Goal: Information Seeking & Learning: Learn about a topic

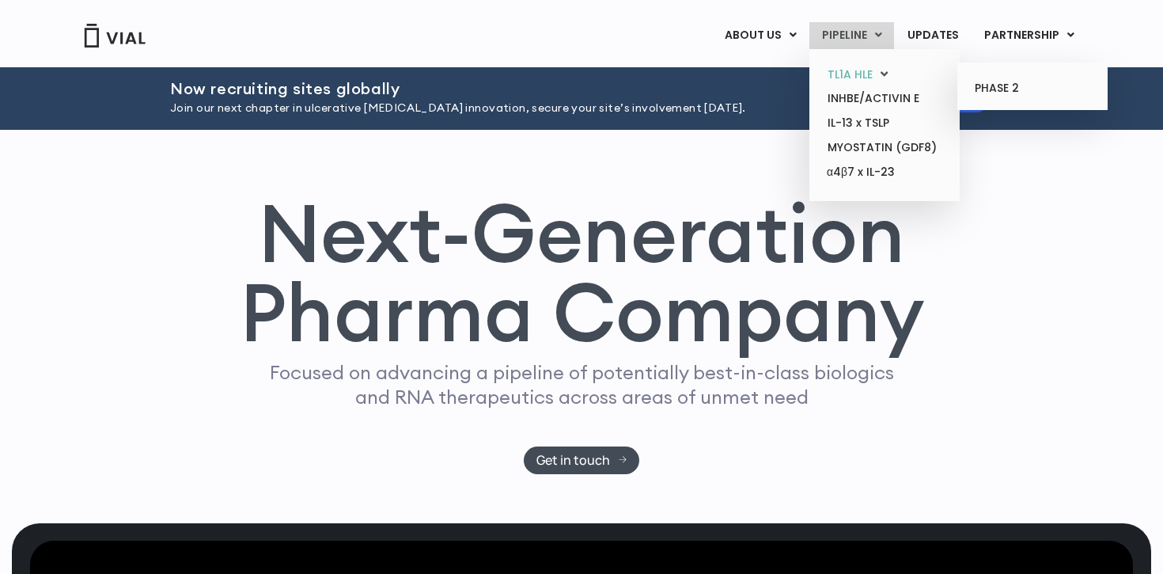
click at [870, 70] on link "TL1A HLE" at bounding box center [884, 75] width 138 height 25
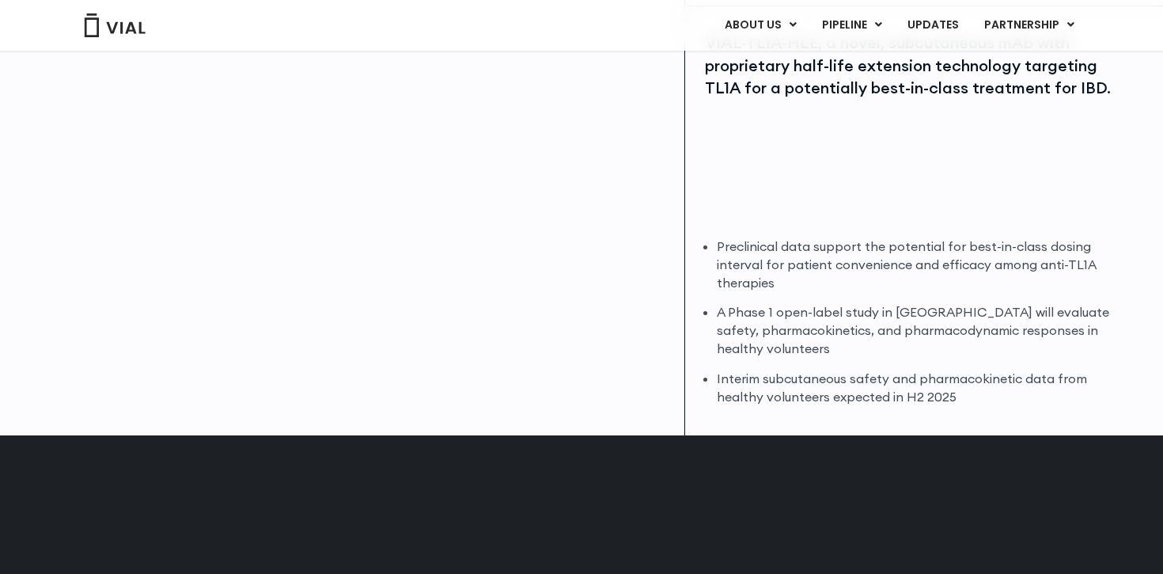
scroll to position [579, 0]
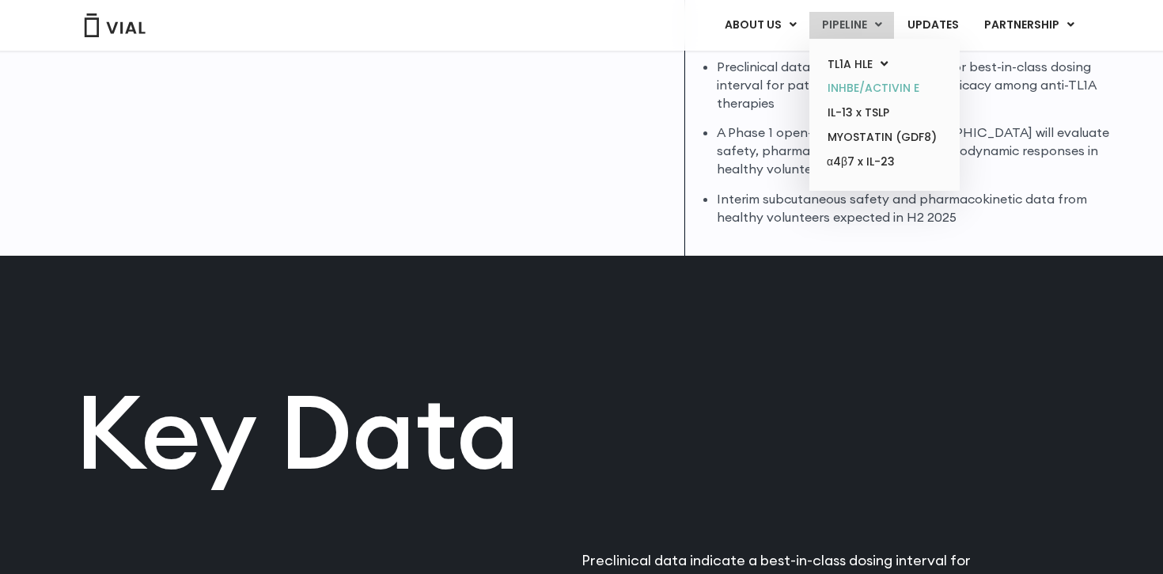
click at [862, 82] on link "INHBE/ACTIVIN E" at bounding box center [884, 88] width 138 height 25
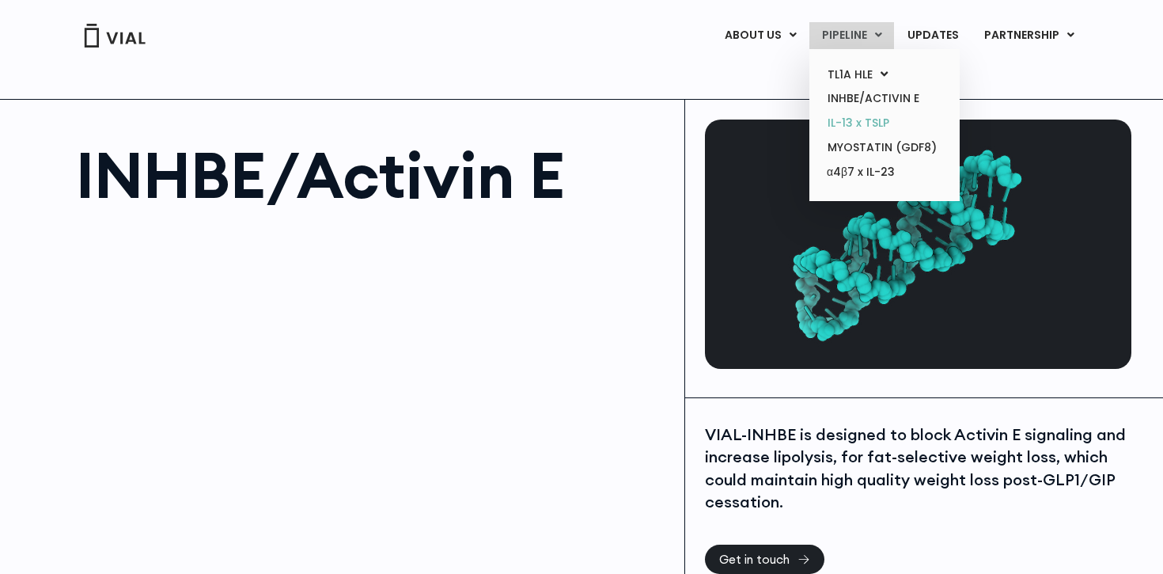
click at [852, 118] on link "IL-13 x TSLP" at bounding box center [884, 123] width 138 height 25
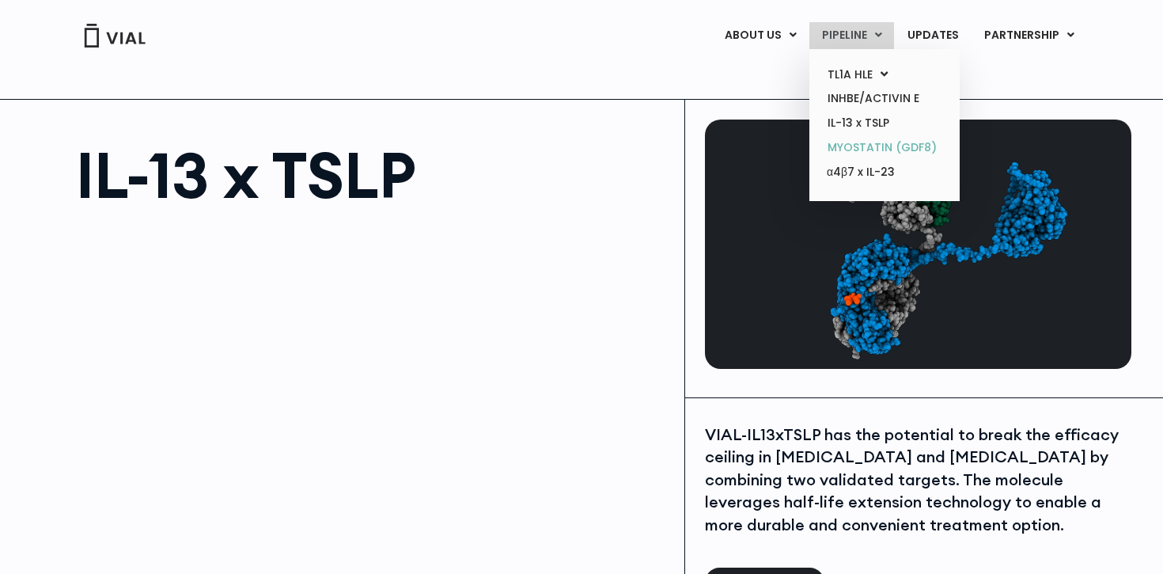
click at [852, 143] on link "MYOSTATIN (GDF8)" at bounding box center [884, 147] width 138 height 25
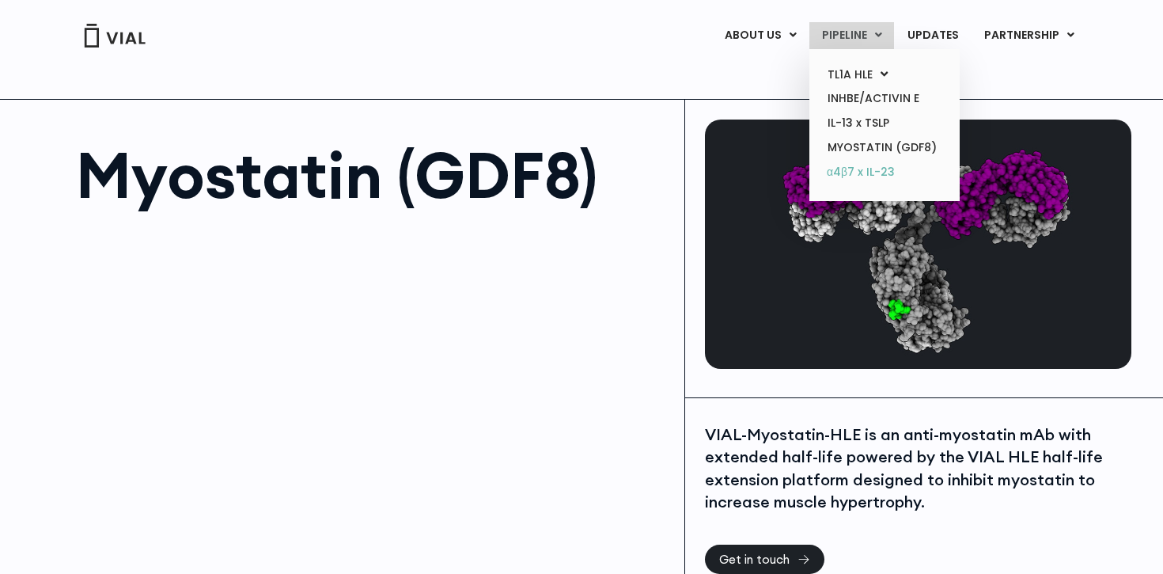
click at [834, 166] on link "α4β7 x IL-23" at bounding box center [884, 172] width 138 height 25
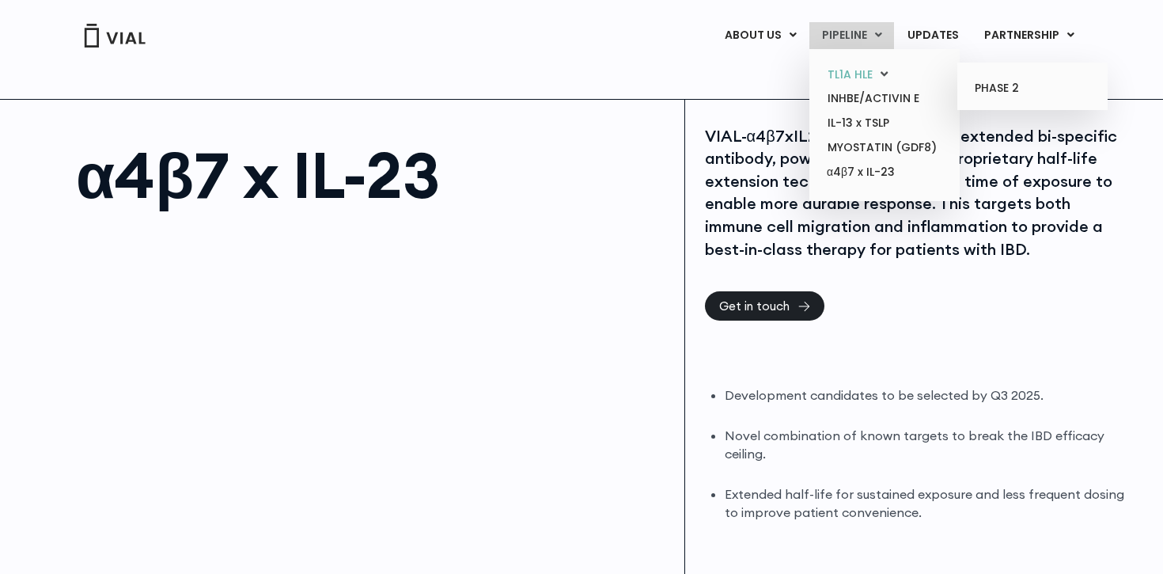
click at [842, 71] on link "TL1A HLE" at bounding box center [884, 75] width 138 height 25
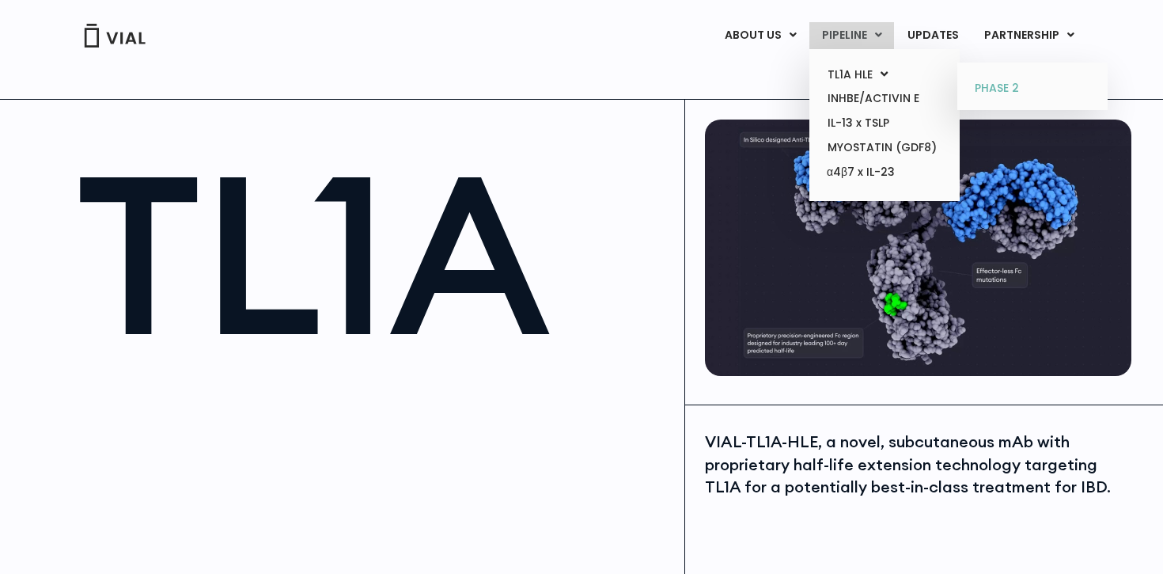
click at [1019, 82] on link "PHASE 2" at bounding box center [1032, 88] width 138 height 25
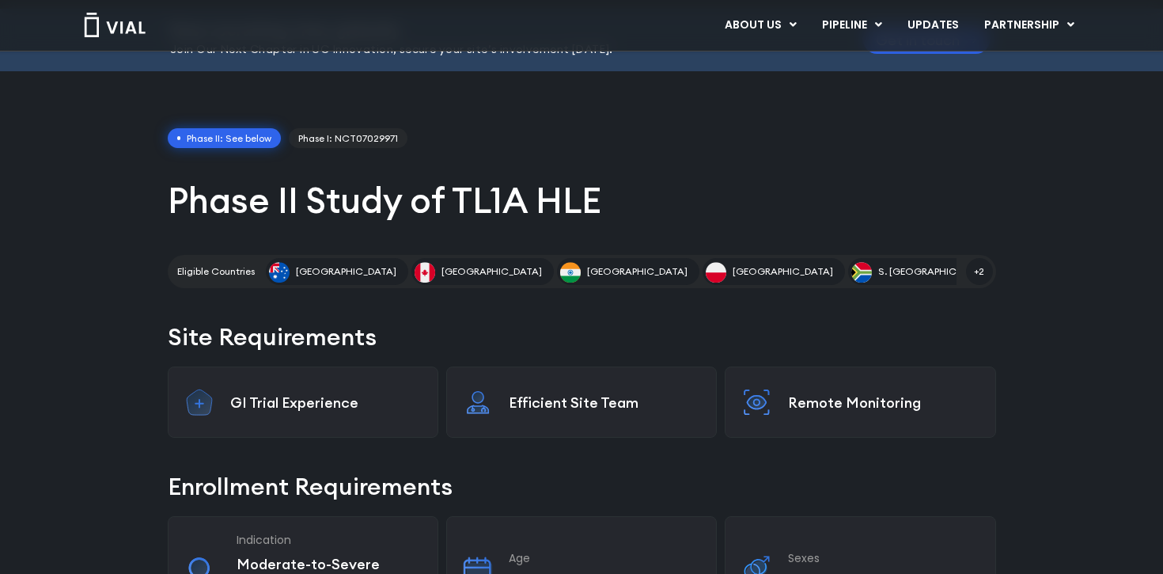
scroll to position [88, 0]
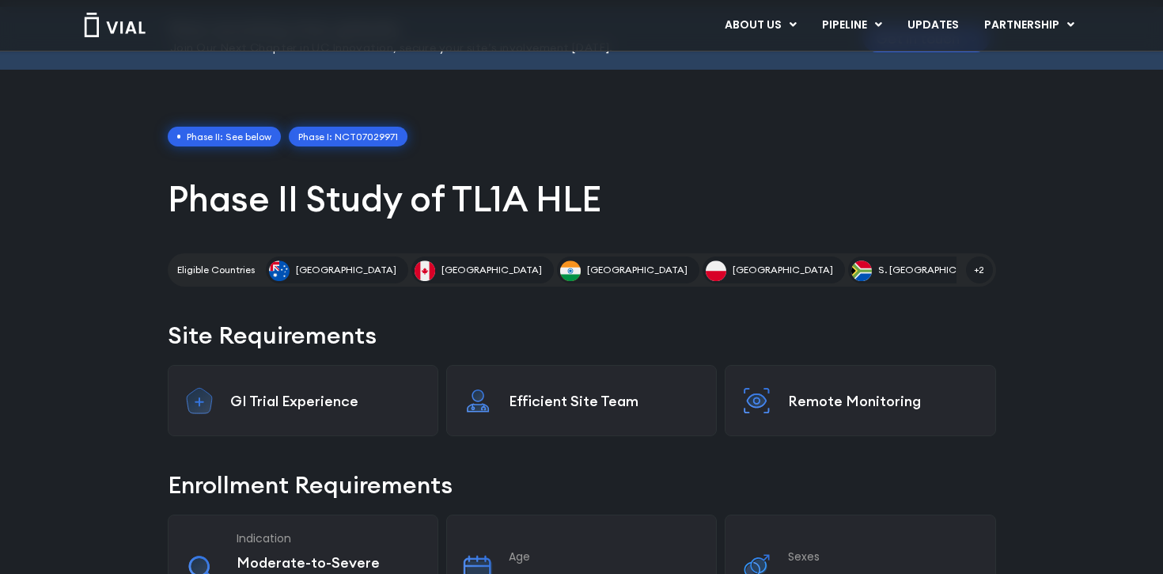
click at [369, 138] on link "Phase I: NCT07029971" at bounding box center [348, 137] width 119 height 21
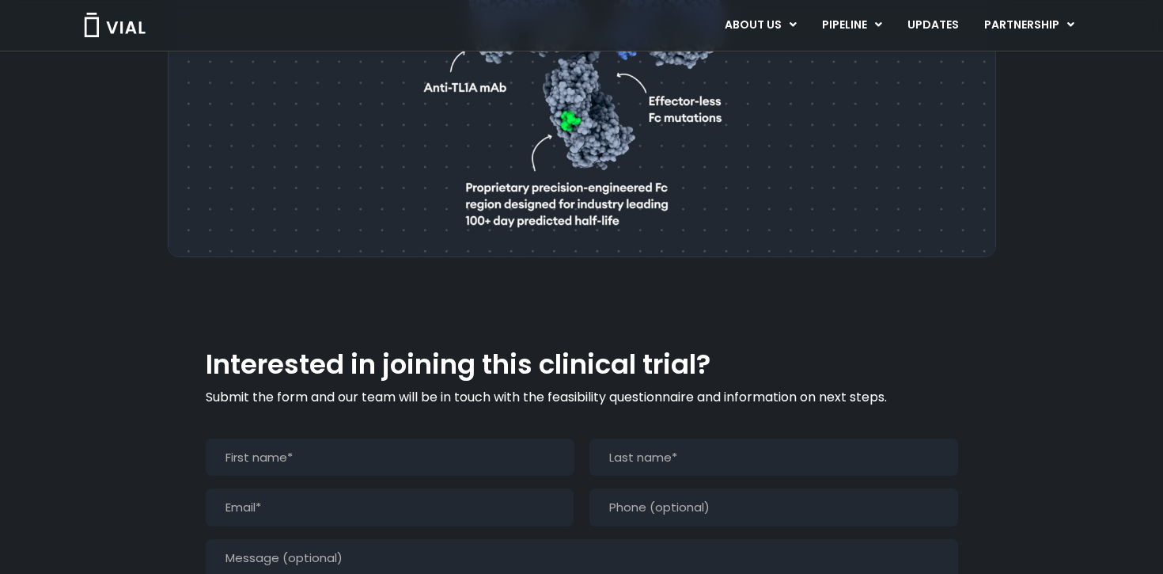
scroll to position [1599, 0]
